Goal: Check status: Check status

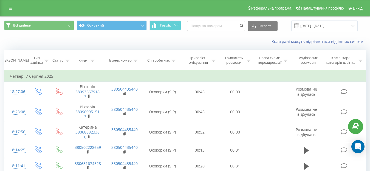
click at [299, 25] on span at bounding box center [296, 25] width 5 height 5
click at [308, 26] on input "[DATE] - [DATE]" at bounding box center [324, 26] width 66 height 11
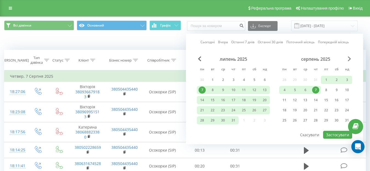
click at [349, 59] on span "Next Month" at bounding box center [349, 58] width 3 height 5
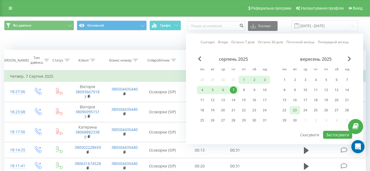
click at [294, 110] on div "23" at bounding box center [294, 110] width 7 height 7
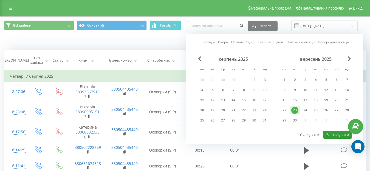
click at [333, 134] on button "Застосувати" at bounding box center [337, 135] width 29 height 8
type input "[DATE] - [DATE]"
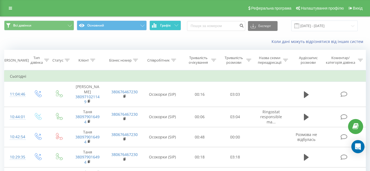
click at [162, 27] on span "Графік" at bounding box center [165, 26] width 11 height 4
